Goal: Task Accomplishment & Management: Use online tool/utility

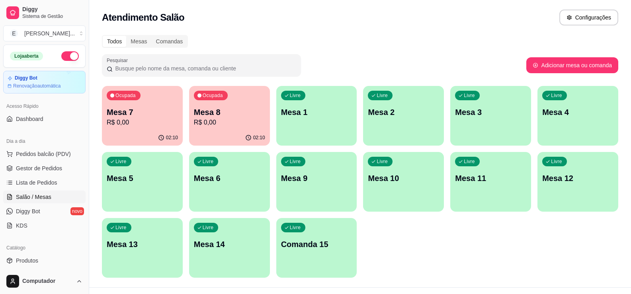
scroll to position [40, 0]
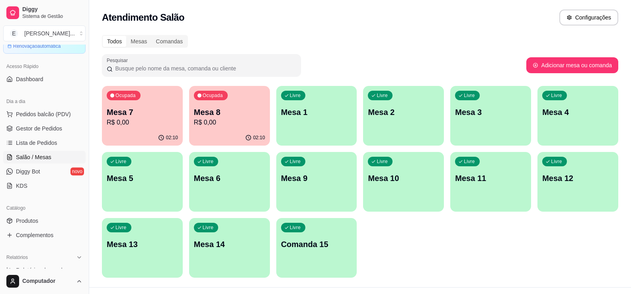
drag, startPoint x: 525, startPoint y: 37, endPoint x: 526, endPoint y: 42, distance: 5.6
click at [526, 42] on div "Todos Mesas Comandas" at bounding box center [360, 41] width 516 height 13
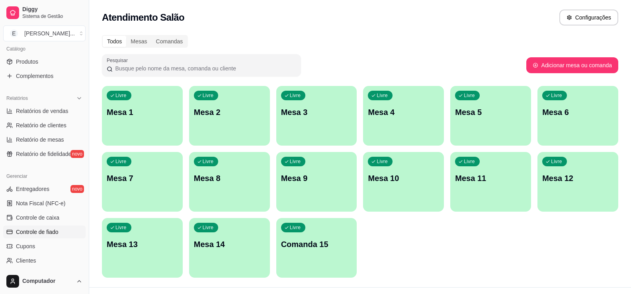
scroll to position [279, 0]
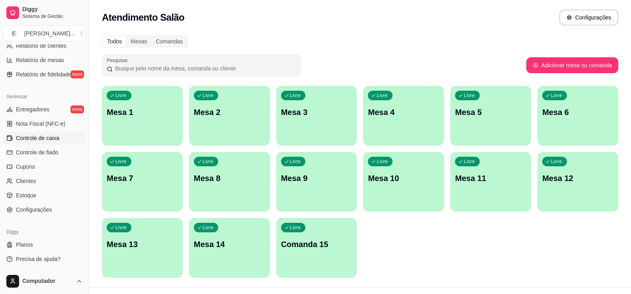
click at [56, 139] on span "Controle de caixa" at bounding box center [37, 138] width 43 height 8
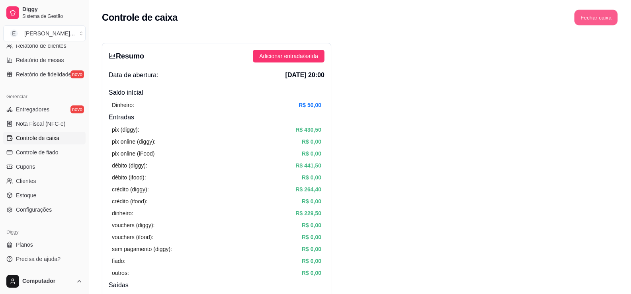
click at [594, 22] on button "Fechar caixa" at bounding box center [595, 18] width 43 height 16
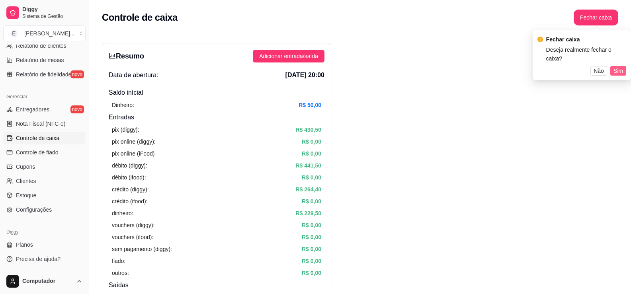
click at [623, 66] on button "Sim" at bounding box center [618, 71] width 16 height 10
